Goal: Find specific page/section

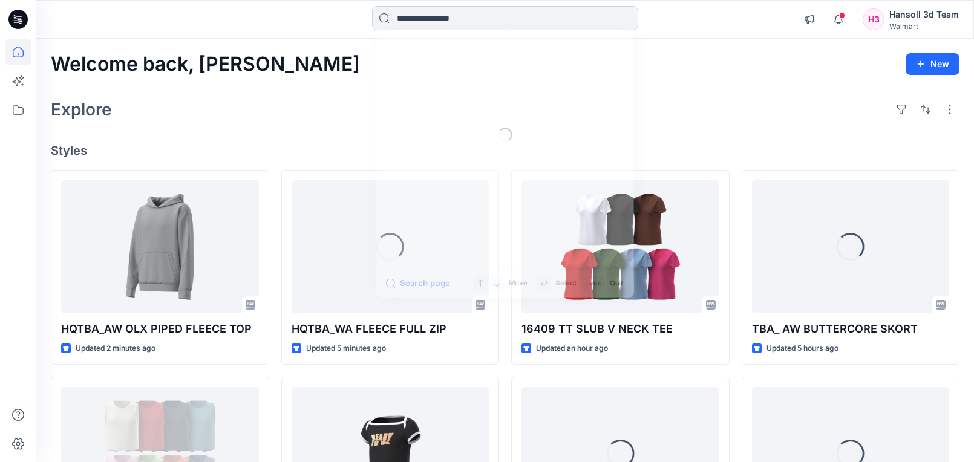
click at [508, 19] on input at bounding box center [505, 18] width 266 height 24
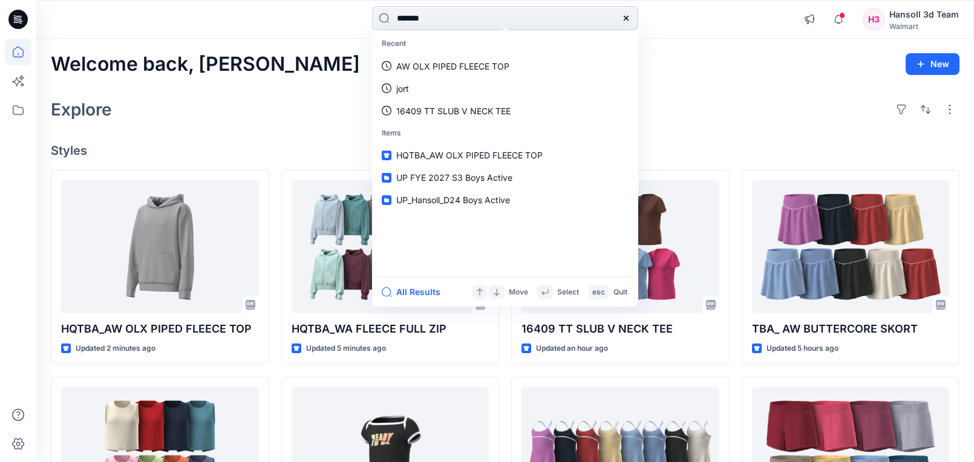
type input "********"
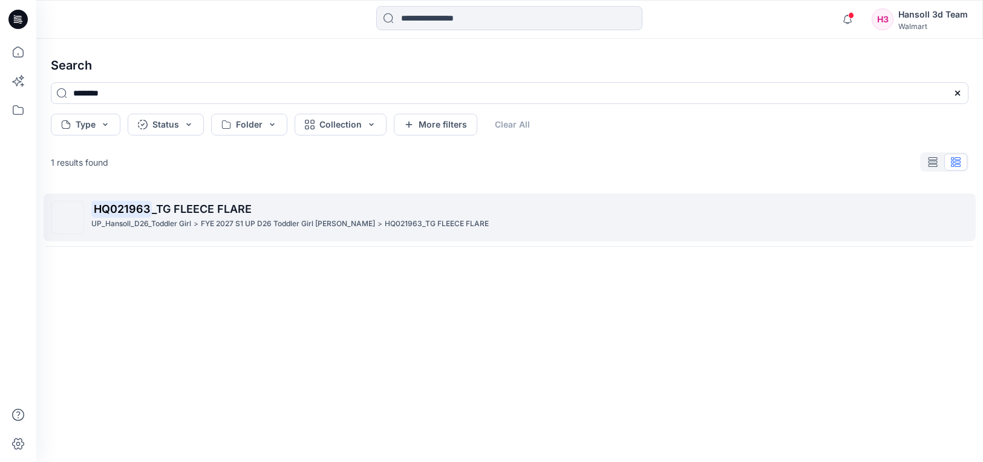
click at [139, 206] on mark "HQ021963" at bounding box center [121, 208] width 61 height 17
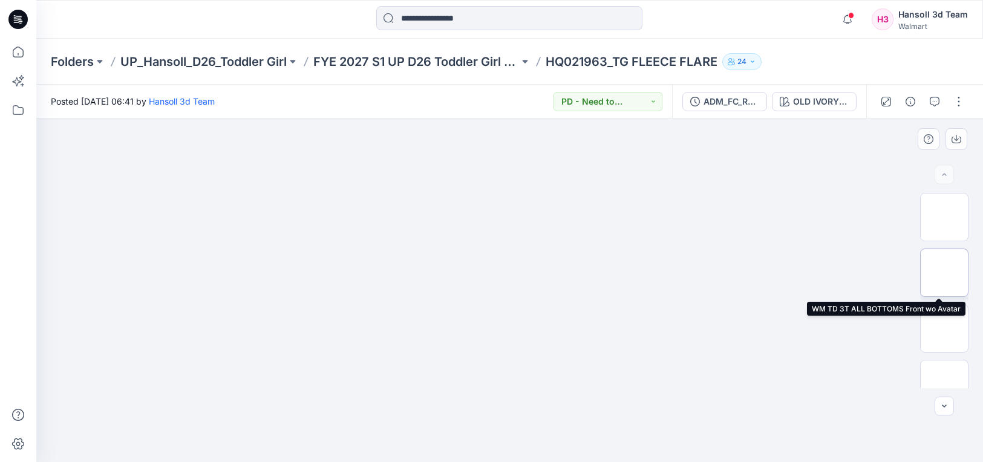
click at [945, 273] on img at bounding box center [945, 273] width 0 height 0
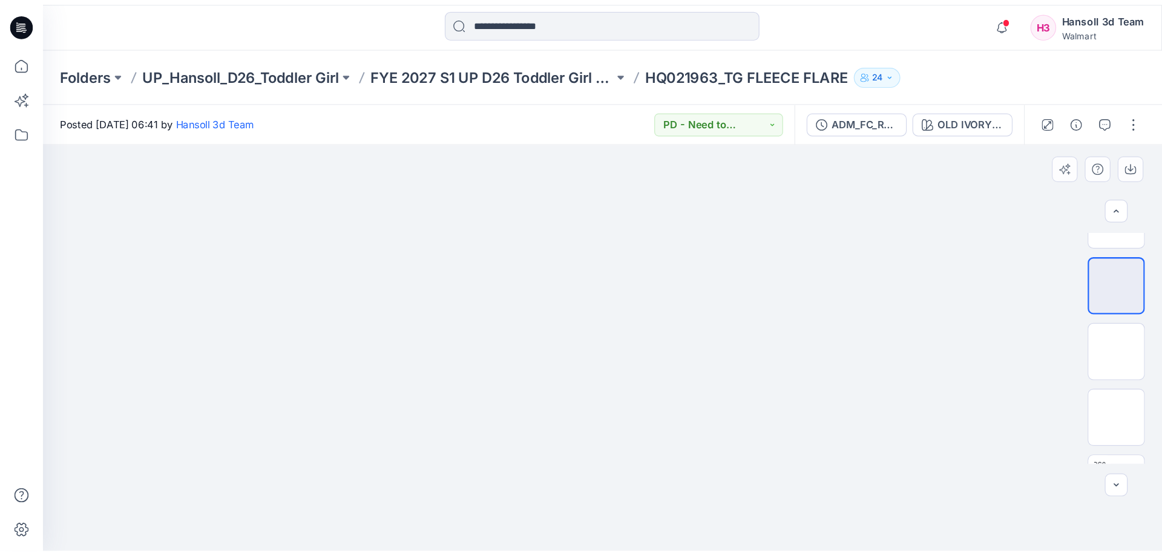
scroll to position [84, 0]
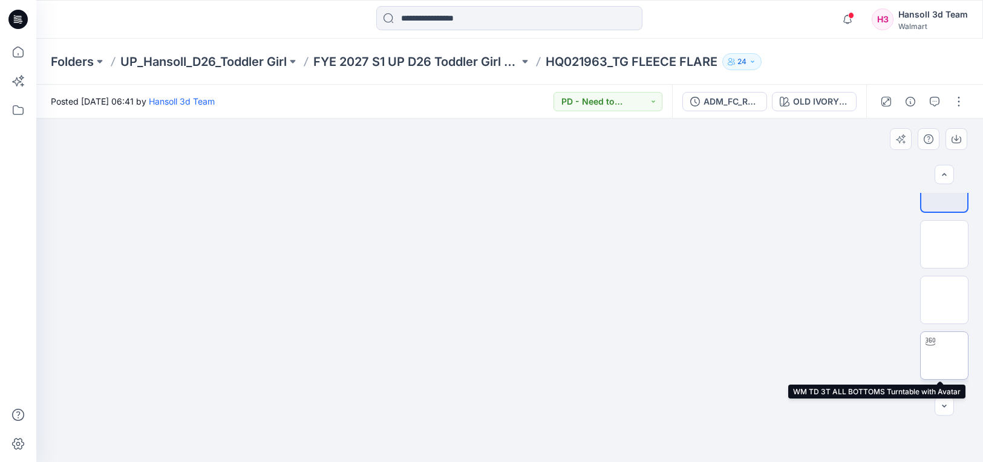
click at [945, 356] on img at bounding box center [945, 356] width 0 height 0
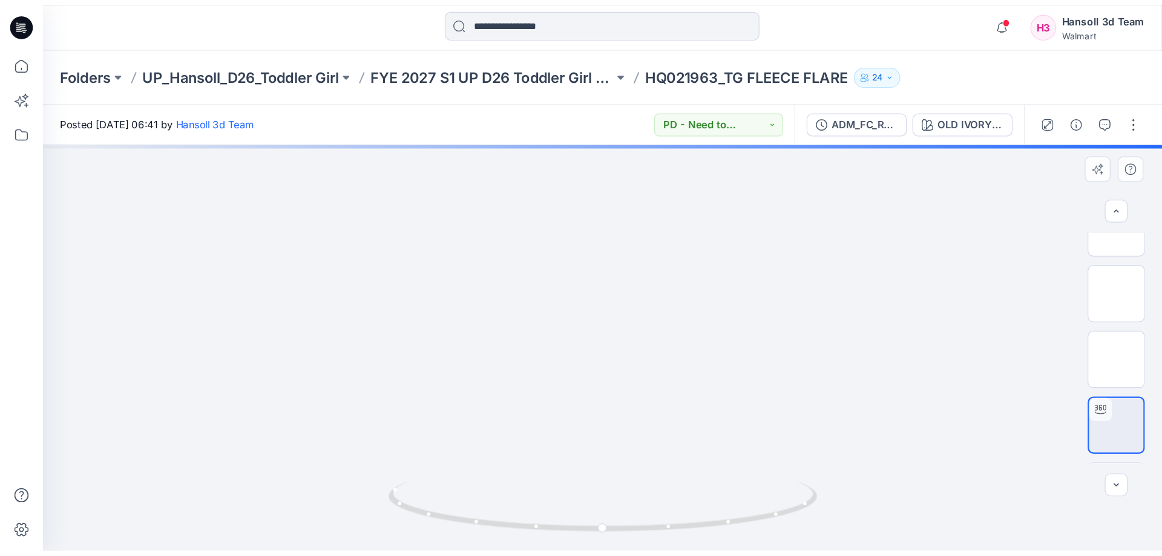
scroll to position [24, 0]
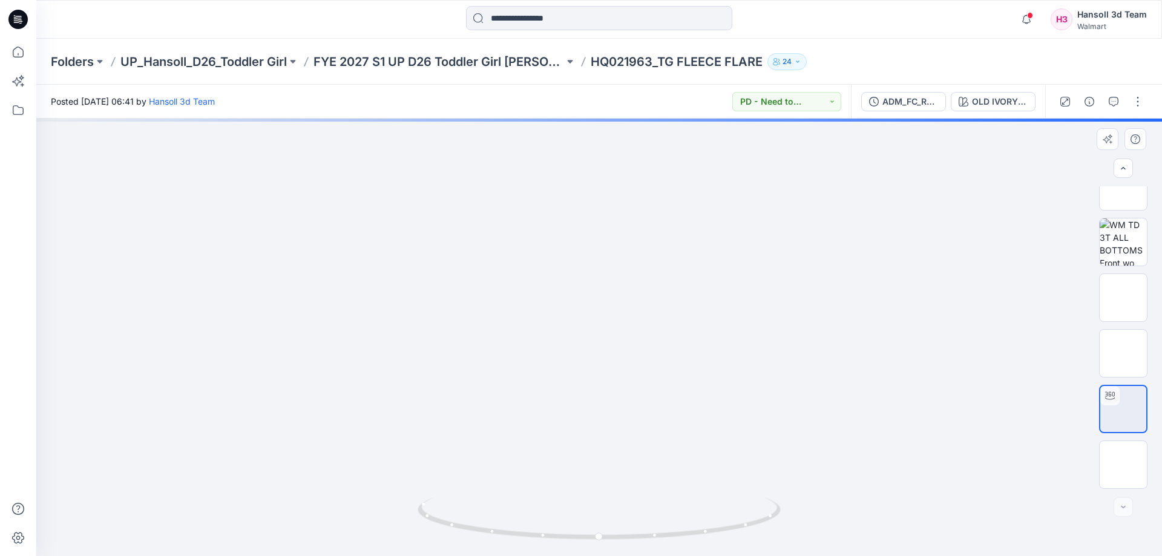
drag, startPoint x: 616, startPoint y: 404, endPoint x: 599, endPoint y: 200, distance: 204.1
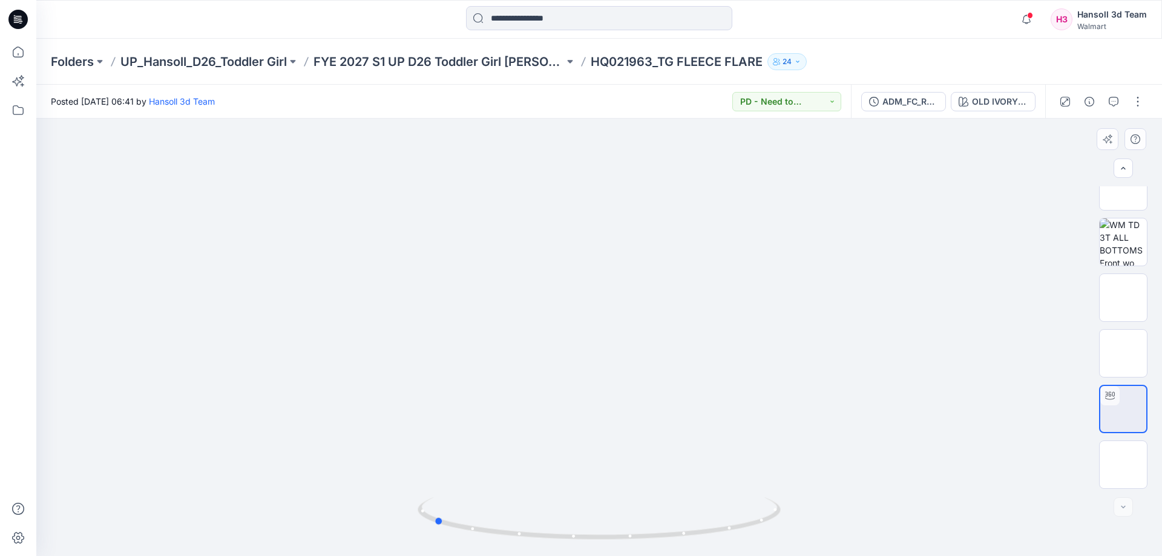
drag, startPoint x: 600, startPoint y: 539, endPoint x: 797, endPoint y: 514, distance: 198.8
click at [797, 462] on div at bounding box center [599, 338] width 1126 height 438
